Goal: Find specific page/section: Find specific page/section

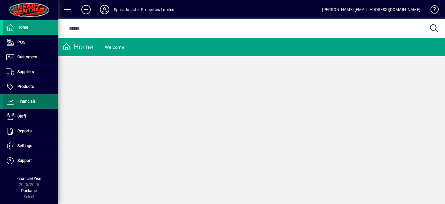
click at [31, 100] on span "Financials" at bounding box center [26, 101] width 18 height 5
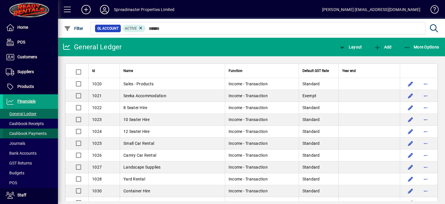
click at [33, 134] on span "Cashbook Payments" at bounding box center [26, 133] width 41 height 5
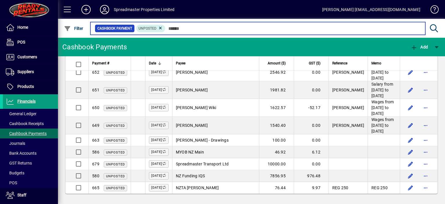
scroll to position [396, 0]
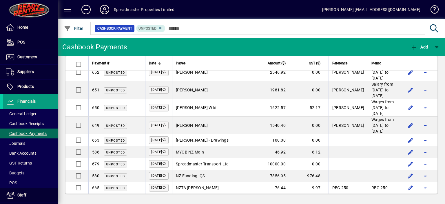
click at [104, 12] on icon at bounding box center [105, 9] width 12 height 9
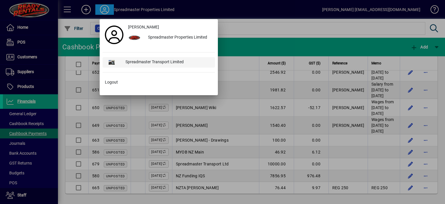
click at [144, 61] on div "Spreadmaster Transport Limited" at bounding box center [168, 62] width 94 height 10
